Goal: Information Seeking & Learning: Learn about a topic

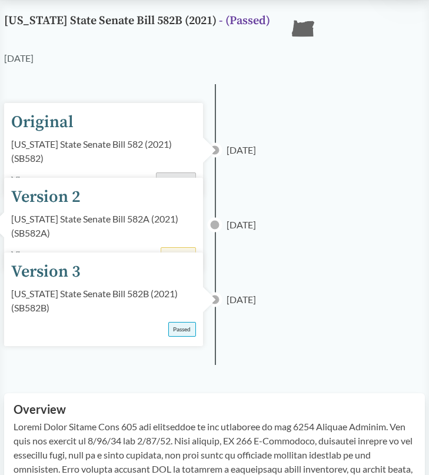
scroll to position [72, 0]
click at [106, 295] on div "Oregon State Senate Bill 582B (2021) ( SB582B )" at bounding box center [103, 300] width 185 height 28
click at [56, 259] on div "Version 3" at bounding box center [45, 271] width 69 height 25
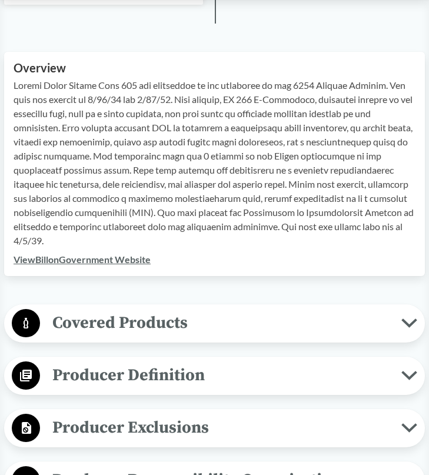
scroll to position [413, 0]
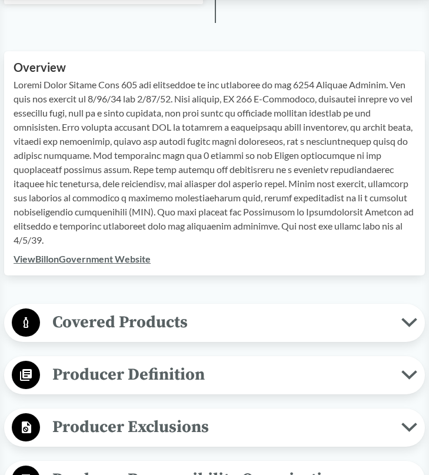
click at [112, 309] on span "Covered Products" at bounding box center [220, 322] width 361 height 26
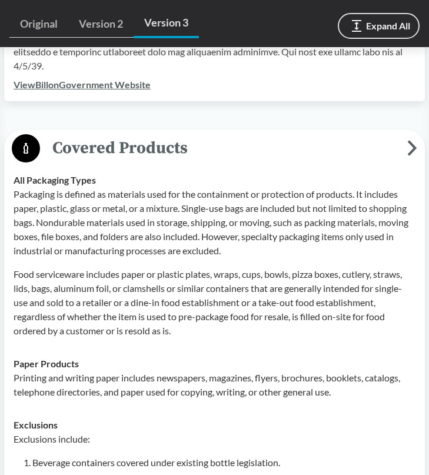
scroll to position [599, 0]
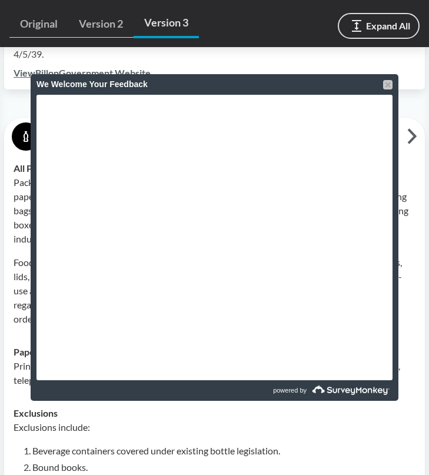
click at [385, 84] on div at bounding box center [387, 84] width 9 height 9
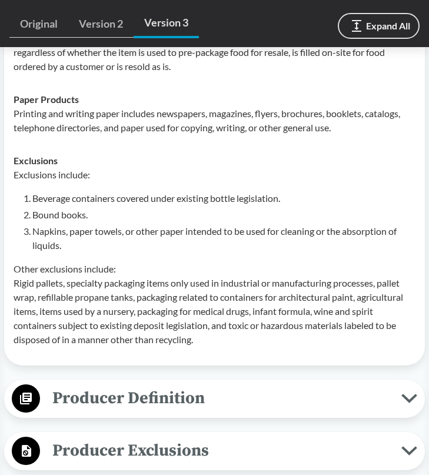
scroll to position [974, 0]
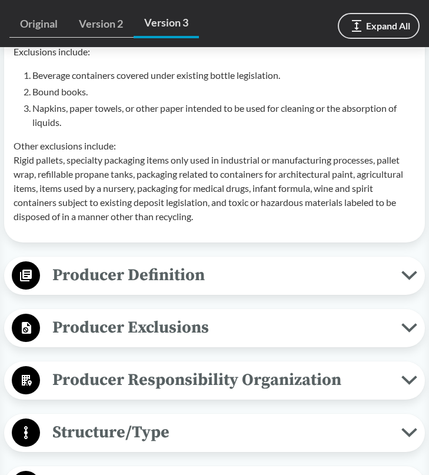
click at [229, 262] on span "Producer Definition" at bounding box center [220, 275] width 361 height 26
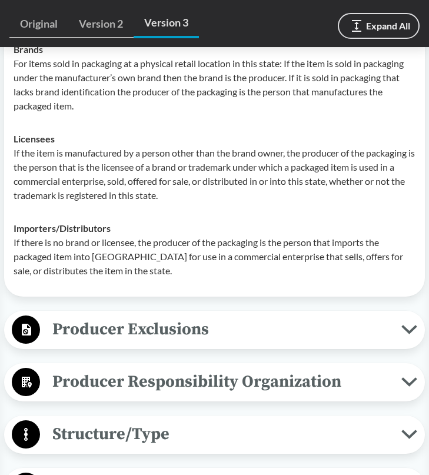
scroll to position [1241, 0]
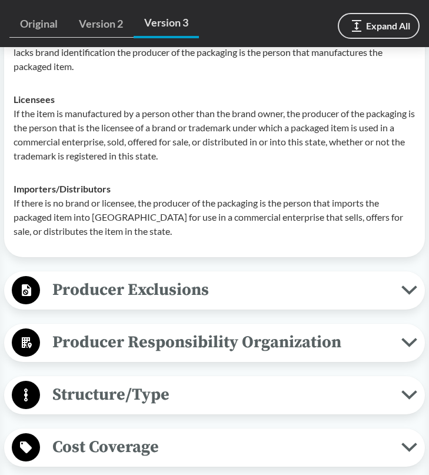
click at [227, 381] on span "Structure/Type" at bounding box center [220, 394] width 361 height 26
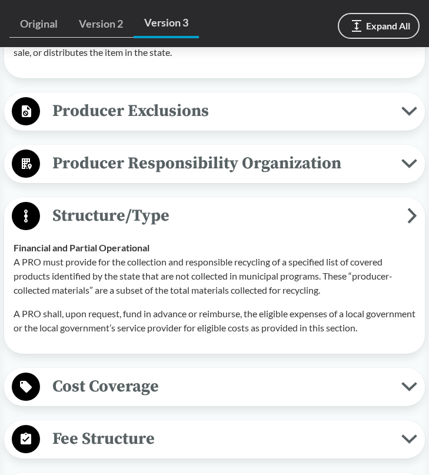
scroll to position [1485, 0]
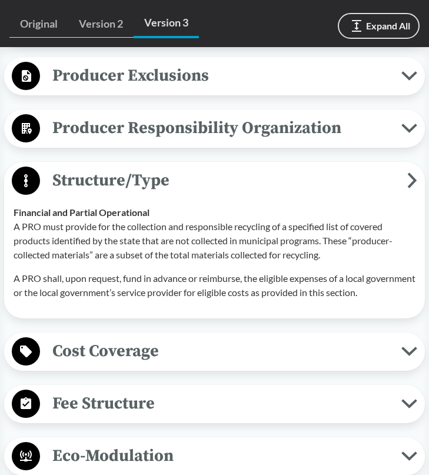
click at [202, 338] on span "Cost Coverage" at bounding box center [220, 351] width 361 height 26
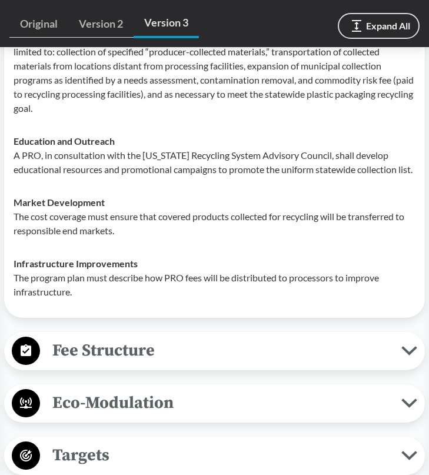
scroll to position [1861, 0]
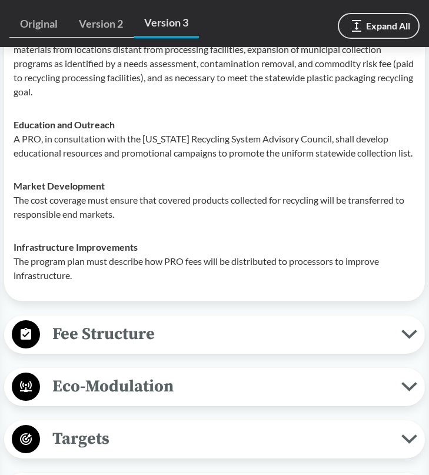
click at [172, 335] on div "Fee Structure Product-Related The program must establish material-specific base…" at bounding box center [214, 334] width 421 height 38
click at [154, 321] on span "Fee Structure" at bounding box center [220, 334] width 361 height 26
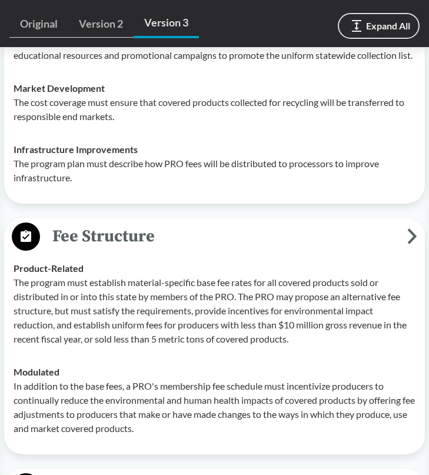
scroll to position [1964, 0]
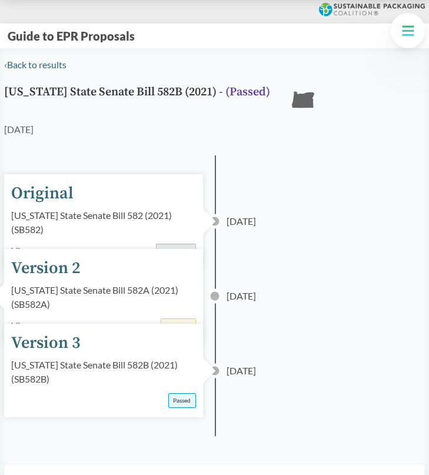
click at [64, 331] on div "Version 3" at bounding box center [45, 343] width 69 height 25
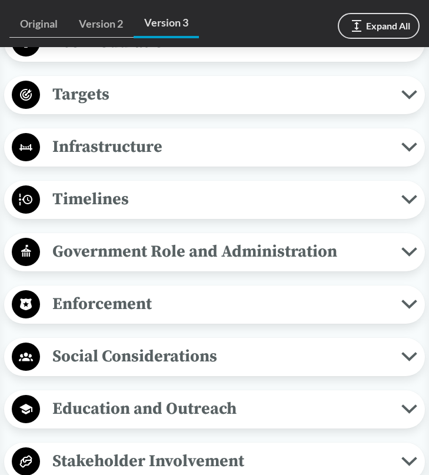
scroll to position [1062, 0]
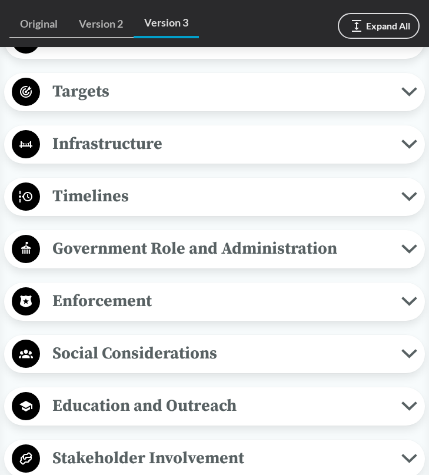
click at [94, 282] on div "Enforcement Reporting Requirements No later than [DATE] of each year, a PRO mus…" at bounding box center [214, 301] width 421 height 38
click at [88, 288] on span "Enforcement" at bounding box center [220, 301] width 361 height 26
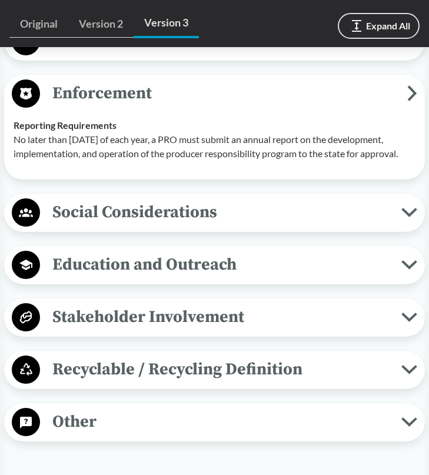
scroll to position [1278, 0]
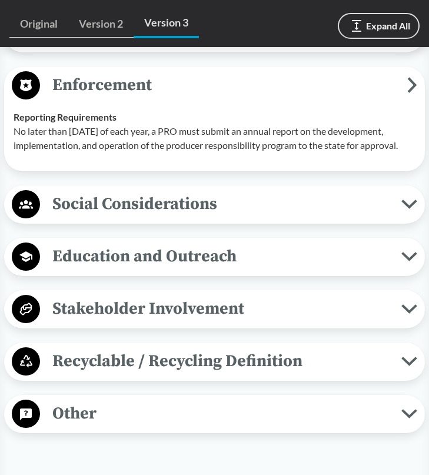
click at [108, 400] on span "Other" at bounding box center [220, 413] width 361 height 26
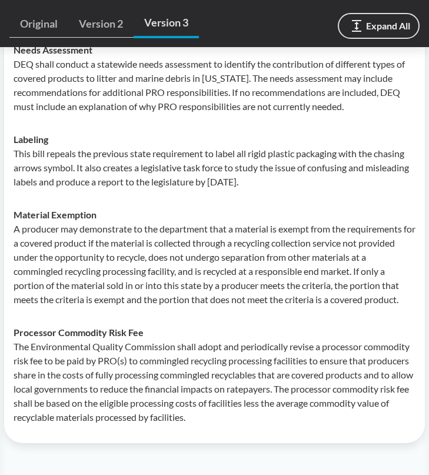
scroll to position [1483, 0]
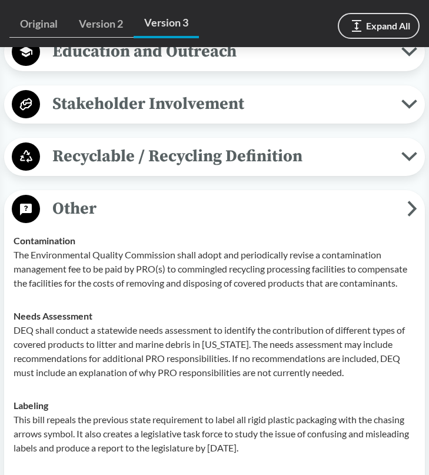
click at [102, 143] on button "Recyclable / Recycling Definition" at bounding box center [214, 157] width 412 height 30
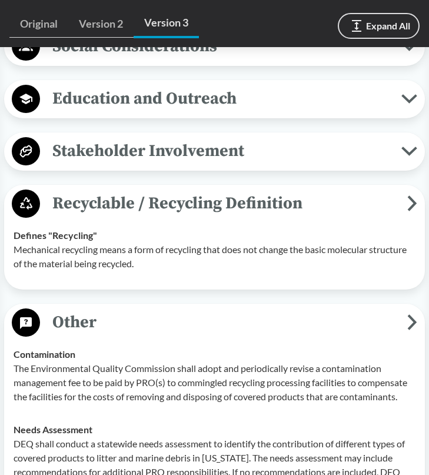
click at [96, 138] on span "Stakeholder Involvement" at bounding box center [220, 151] width 361 height 26
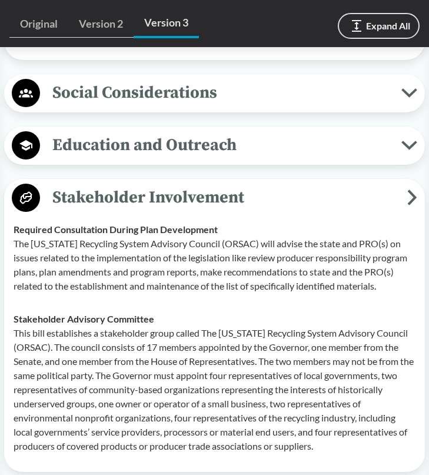
click at [100, 132] on span "Education and Outreach" at bounding box center [220, 145] width 361 height 26
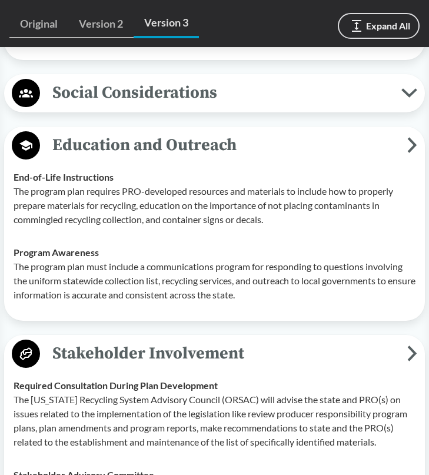
click at [104, 79] on span "Social Considerations" at bounding box center [220, 92] width 361 height 26
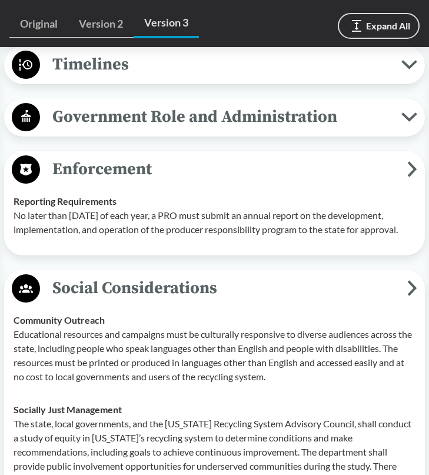
click at [109, 104] on span "Government Role and Administration" at bounding box center [220, 117] width 361 height 26
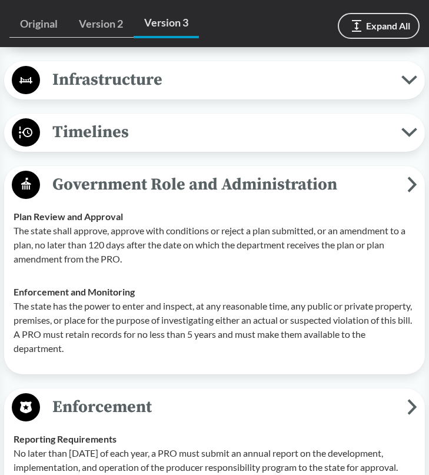
scroll to position [1115, 0]
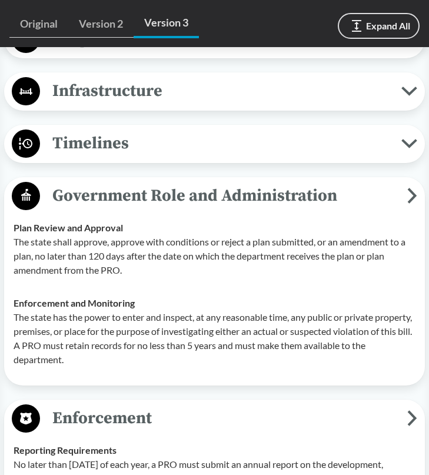
click at [120, 130] on span "Timelines" at bounding box center [220, 143] width 361 height 26
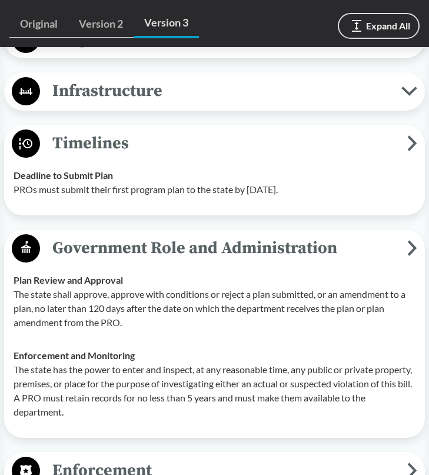
click at [120, 78] on span "Infrastructure" at bounding box center [220, 91] width 361 height 26
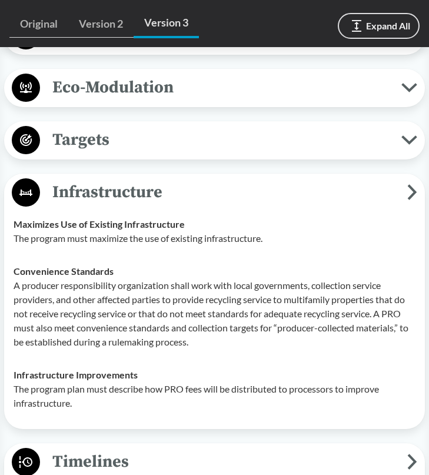
scroll to position [984, 0]
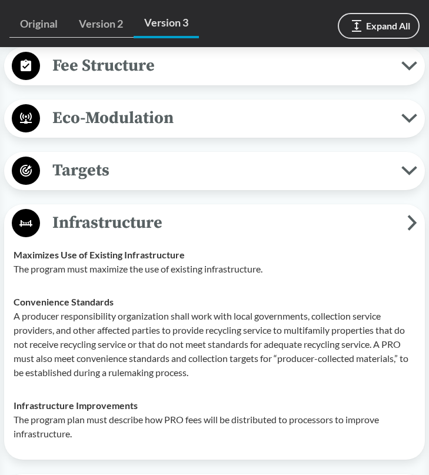
click at [121, 157] on span "Targets" at bounding box center [220, 170] width 361 height 26
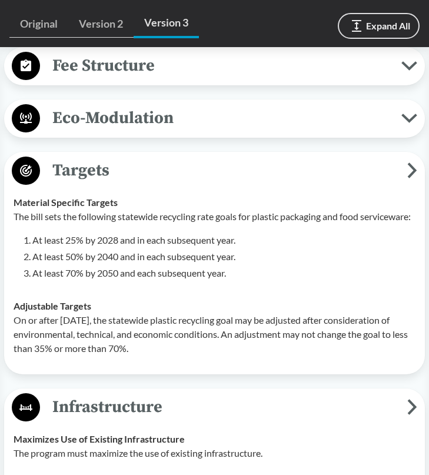
click at [121, 104] on button "Eco-Modulation" at bounding box center [214, 119] width 412 height 30
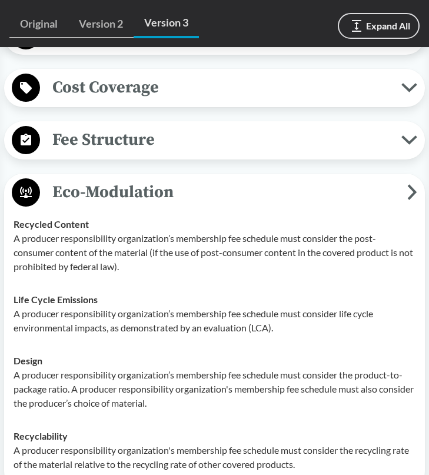
scroll to position [909, 0]
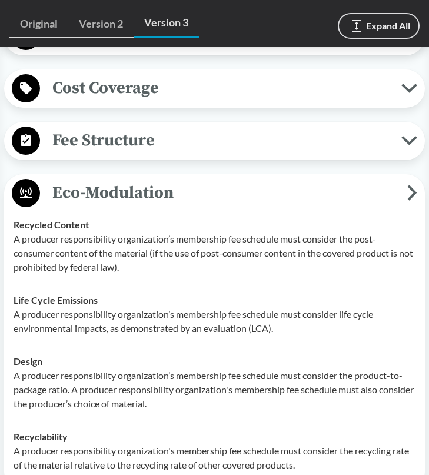
click at [133, 127] on span "Fee Structure" at bounding box center [220, 140] width 361 height 26
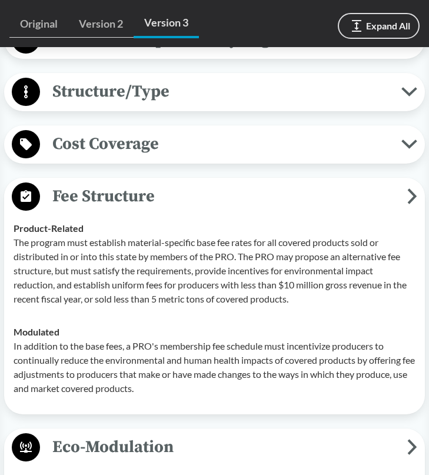
scroll to position [852, 0]
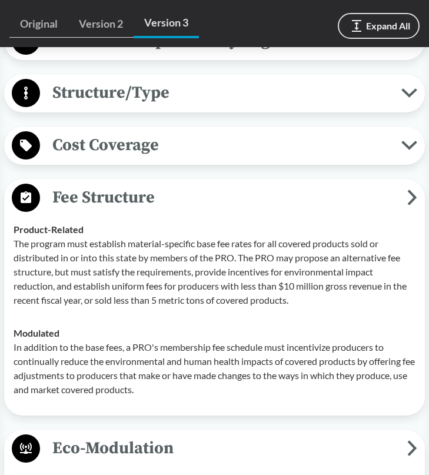
click at [151, 132] on span "Cost Coverage" at bounding box center [220, 145] width 361 height 26
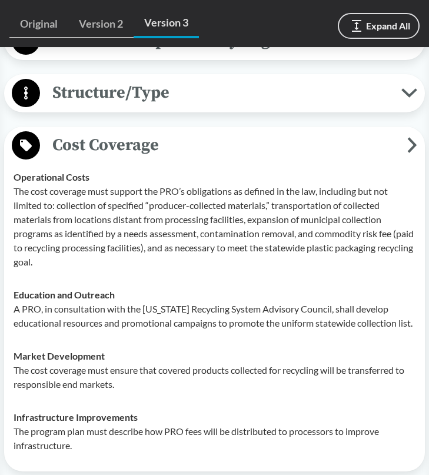
click at [146, 82] on div "Structure/Type Financial and Partial Operational A PRO must provide for the col…" at bounding box center [214, 93] width 421 height 38
click at [145, 78] on button "Structure/Type" at bounding box center [214, 93] width 412 height 30
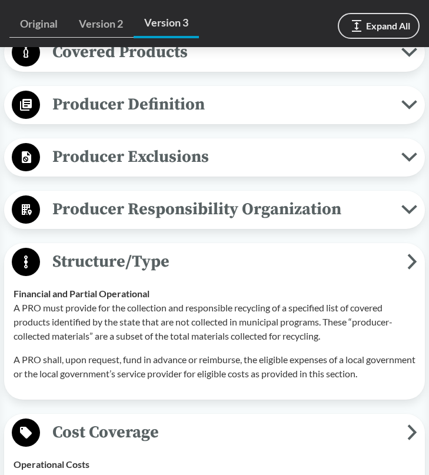
scroll to position [662, 0]
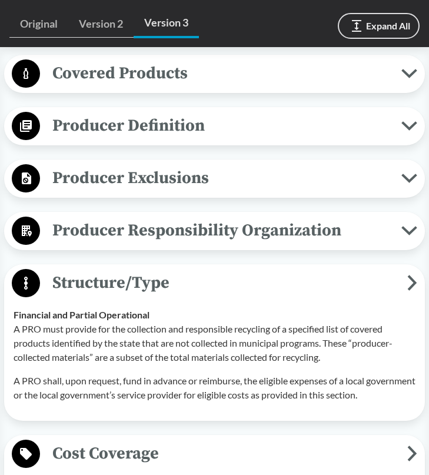
click at [141, 217] on span "Producer Responsibility Organization" at bounding box center [220, 230] width 361 height 26
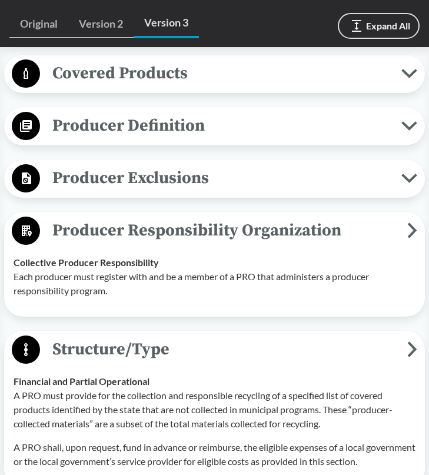
click at [138, 168] on div "Producer Exclusions Small Businesses A small business qualifies for exclusion i…" at bounding box center [214, 178] width 421 height 38
click at [136, 165] on span "Producer Exclusions" at bounding box center [220, 178] width 361 height 26
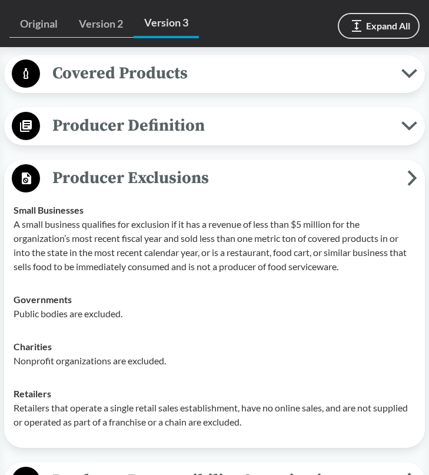
click at [136, 113] on div "Producer Definition Brands For items sold in packaging at a physical retail loc…" at bounding box center [214, 126] width 421 height 38
click at [135, 112] on span "Producer Definition" at bounding box center [220, 125] width 361 height 26
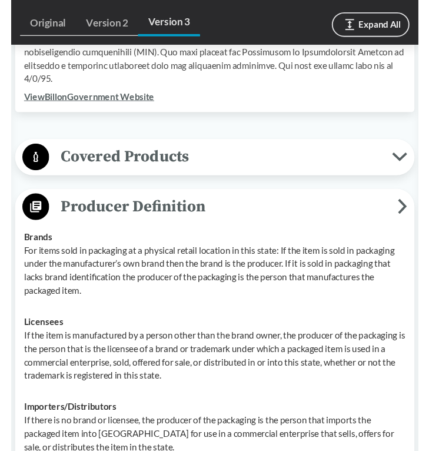
scroll to position [564, 0]
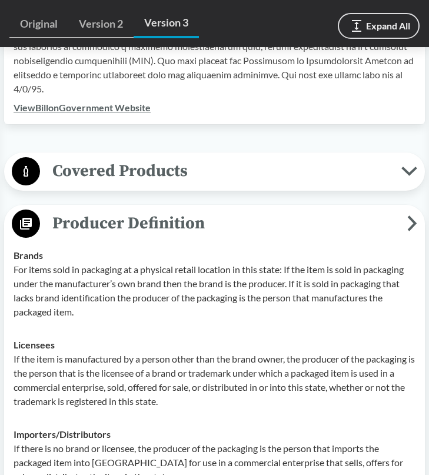
click at [164, 158] on span "Covered Products" at bounding box center [220, 171] width 361 height 26
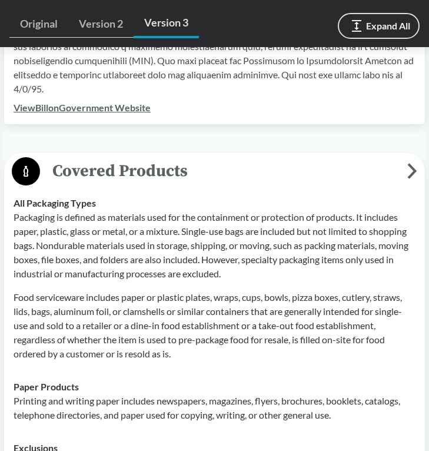
click at [252, 291] on p "Food serviceware includes paper or plastic plates, wraps, cups, bowls, pizza bo…" at bounding box center [215, 325] width 402 height 71
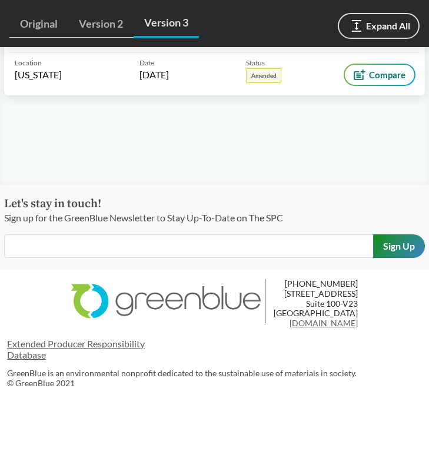
scroll to position [556, 0]
